Goal: Navigation & Orientation: Find specific page/section

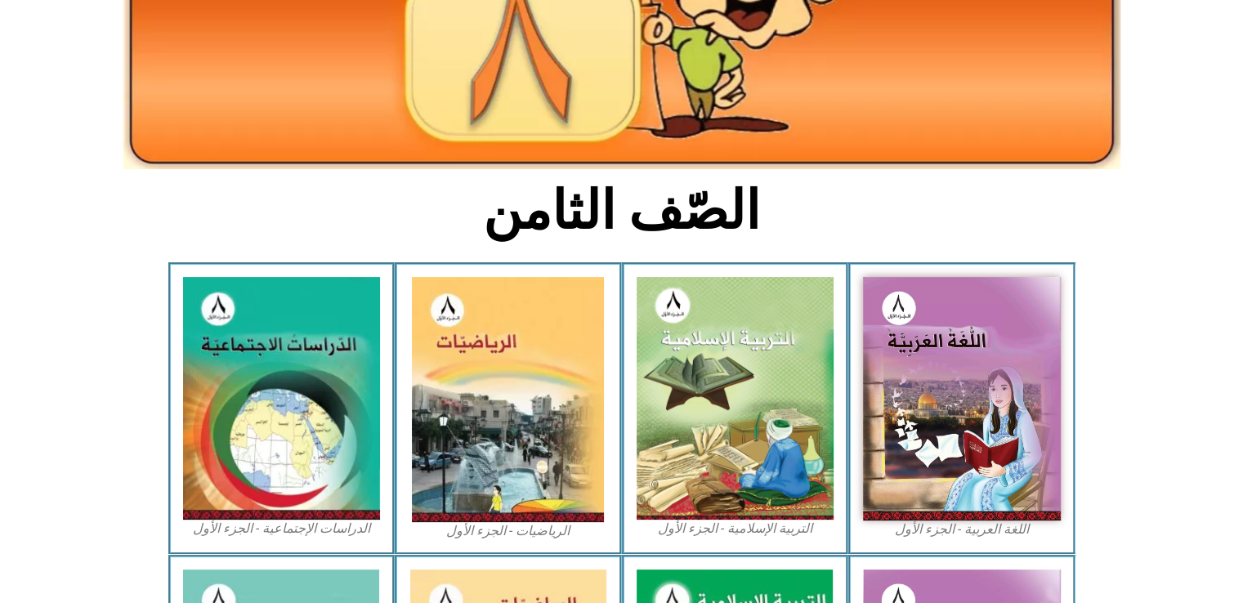
scroll to position [330, 0]
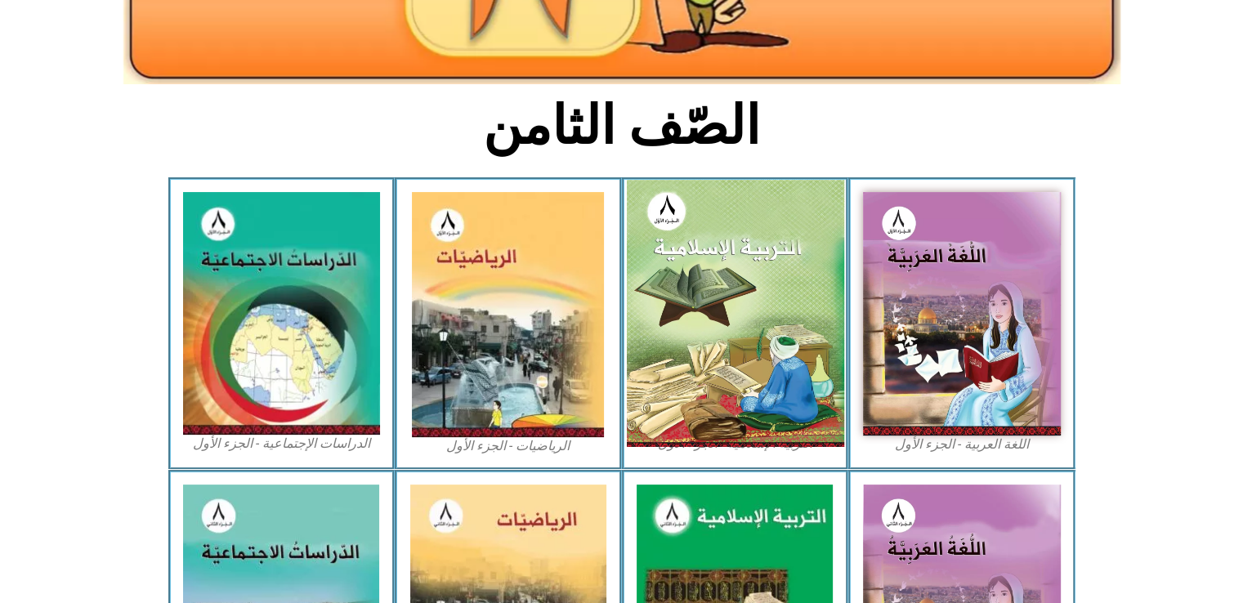
click at [713, 267] on img at bounding box center [734, 313] width 217 height 267
